Goal: Find specific page/section: Find specific page/section

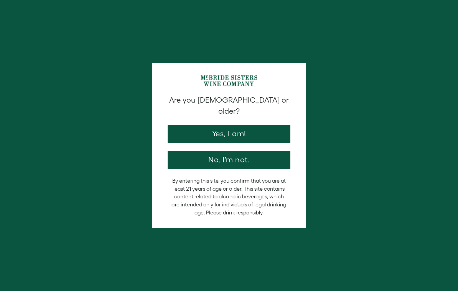
click at [269, 125] on button "Yes, I am!" at bounding box center [228, 134] width 123 height 18
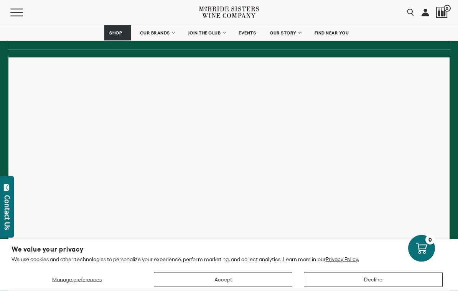
scroll to position [120, 0]
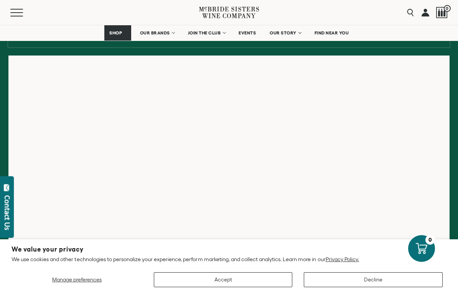
click at [235, 285] on button "Accept" at bounding box center [223, 280] width 139 height 15
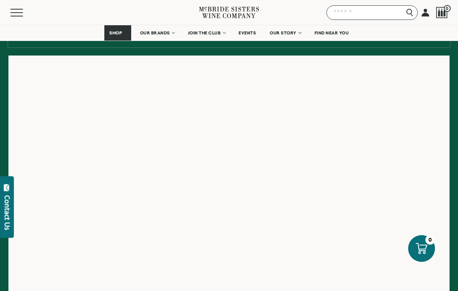
click at [408, 12] on input "Search" at bounding box center [371, 12] width 91 height 15
click at [67, 8] on div "Menu" at bounding box center [104, 12] width 189 height 25
click at [24, 9] on button "Menu" at bounding box center [24, 13] width 28 height 8
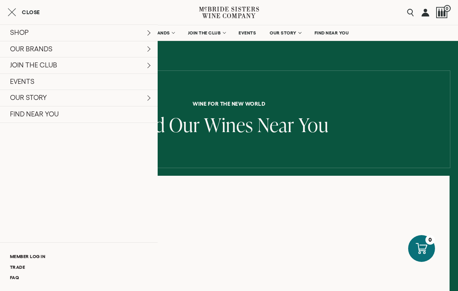
click at [115, 107] on link "FIND NEAR YOU" at bounding box center [79, 114] width 158 height 17
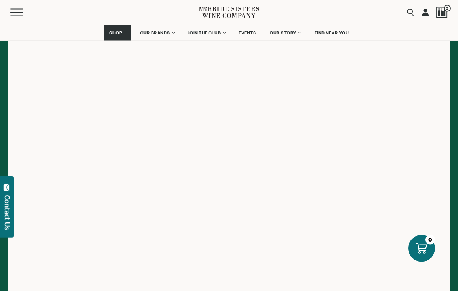
scroll to position [144, 0]
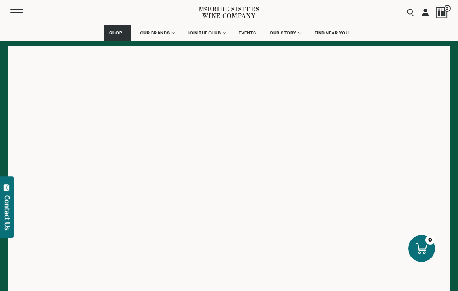
scroll to position [131, 0]
